Goal: Transaction & Acquisition: Purchase product/service

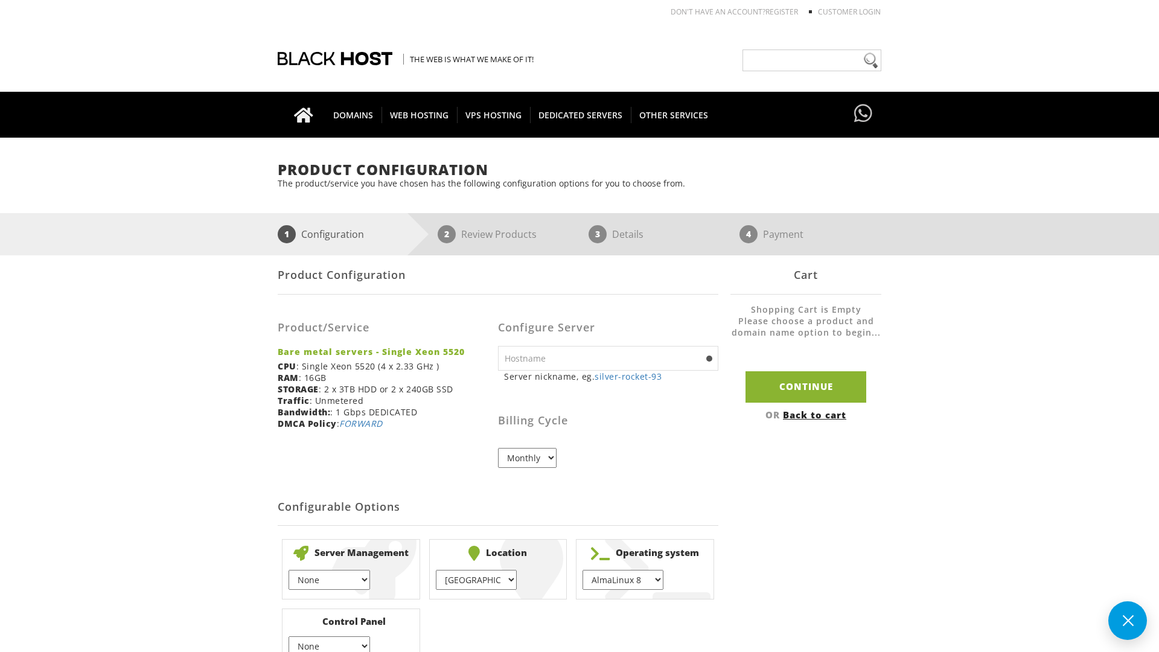
click at [816, 414] on link "Back to cart" at bounding box center [814, 415] width 63 height 12
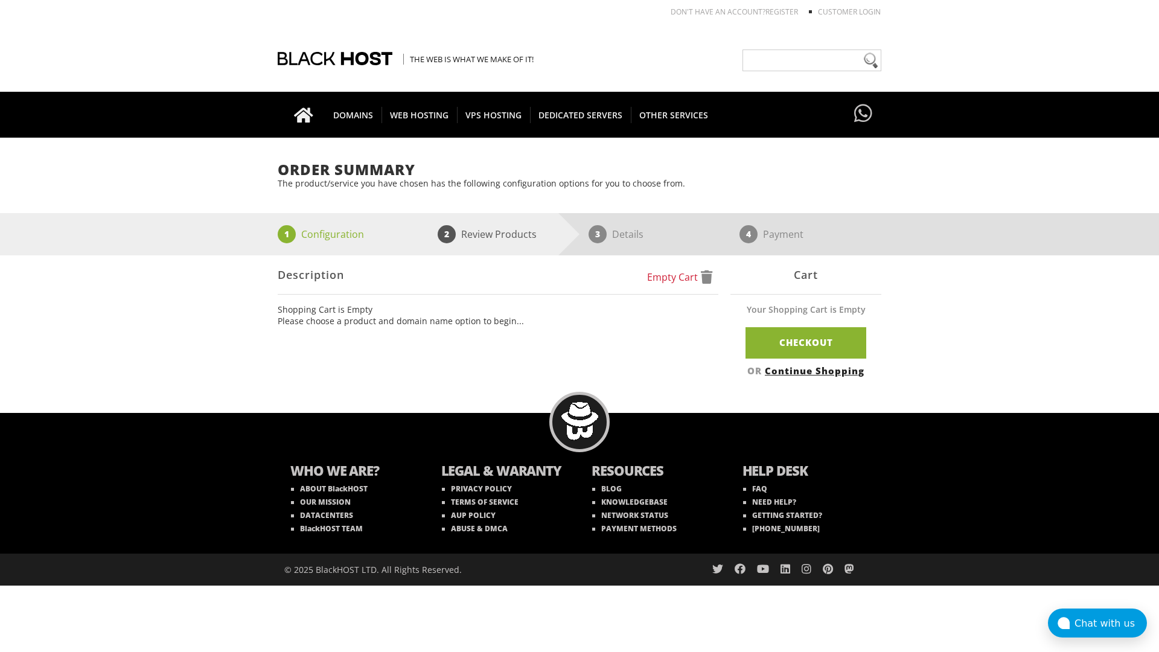
click at [816, 370] on link "Continue Shopping" at bounding box center [815, 371] width 100 height 12
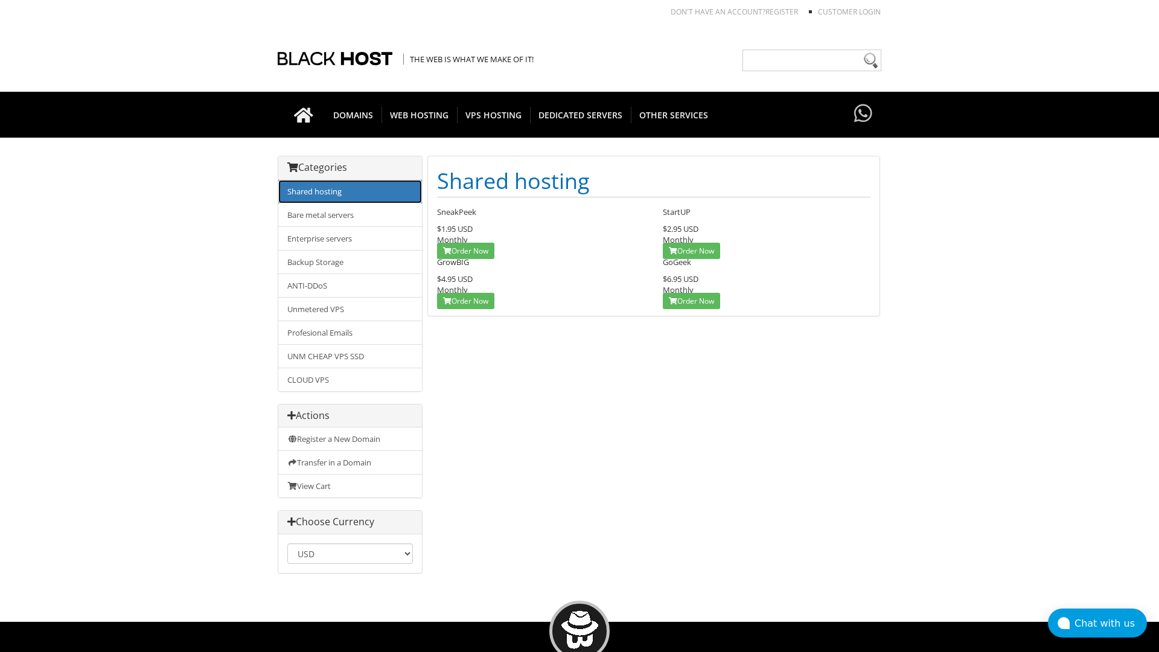
click at [350, 191] on link "Shared hosting" at bounding box center [350, 192] width 144 height 24
